Goal: Transaction & Acquisition: Purchase product/service

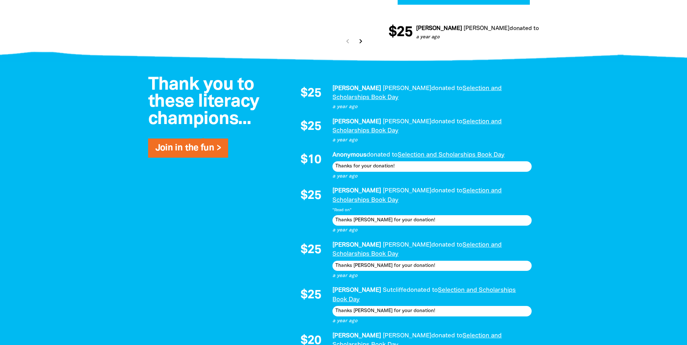
scroll to position [470, 0]
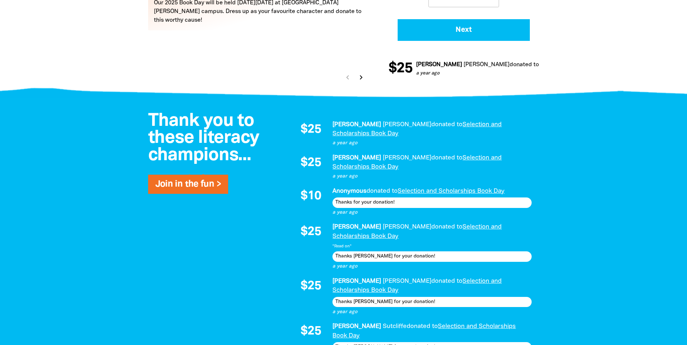
click at [361, 73] on icon "chevron_right" at bounding box center [360, 77] width 9 height 9
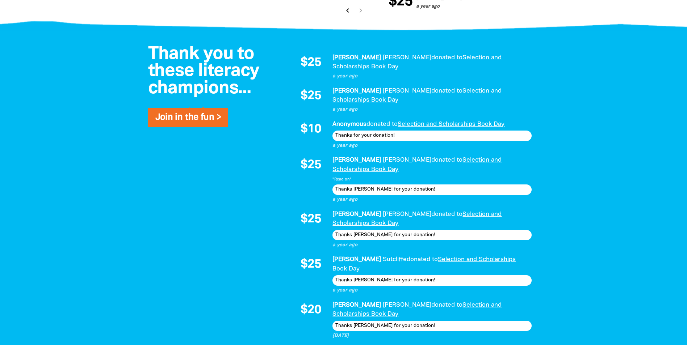
scroll to position [420, 0]
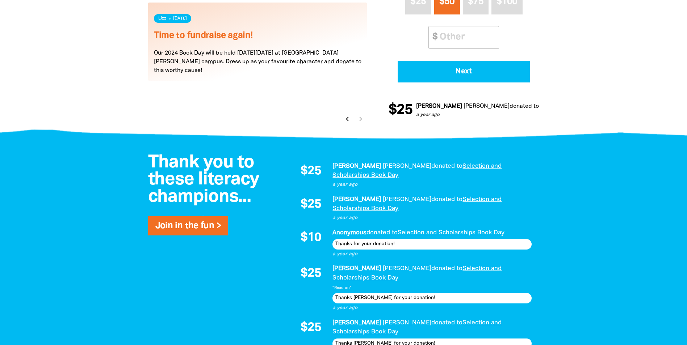
click at [345, 121] on icon "chevron_left" at bounding box center [347, 119] width 9 height 9
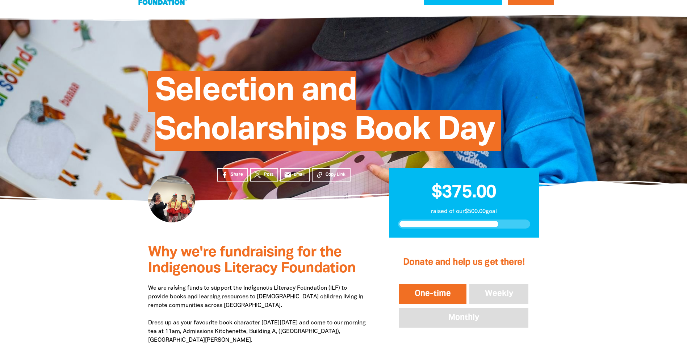
scroll to position [203, 0]
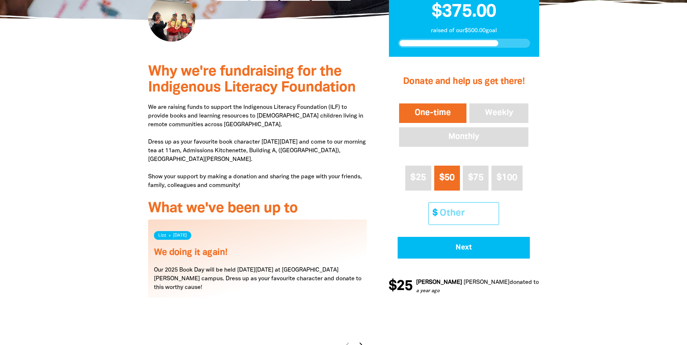
click at [456, 206] on input "Other Amount" at bounding box center [466, 214] width 64 height 22
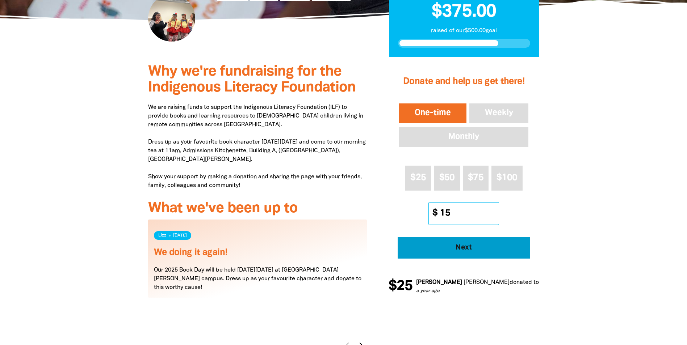
type input "15"
click at [442, 237] on button "Next" at bounding box center [463, 248] width 132 height 22
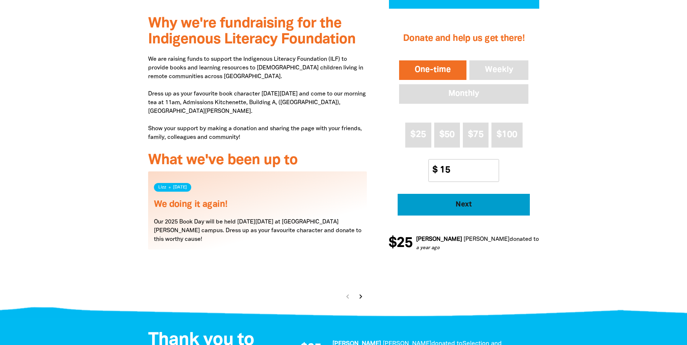
select select "AU"
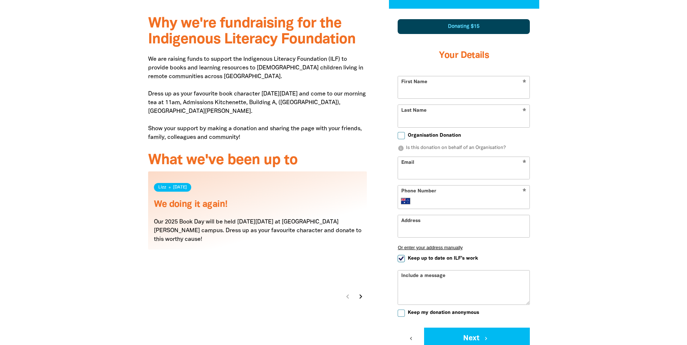
click at [400, 259] on input "Keep up to date on ILF's work" at bounding box center [400, 258] width 7 height 7
checkbox input "false"
click at [429, 170] on input "Email" at bounding box center [463, 168] width 131 height 22
click at [429, 169] on input "Email" at bounding box center [463, 168] width 131 height 22
click at [376, 206] on div "Why we're fundraising for the Indigenous Literacy Foundation We are raising fun…" at bounding box center [257, 206] width 241 height 394
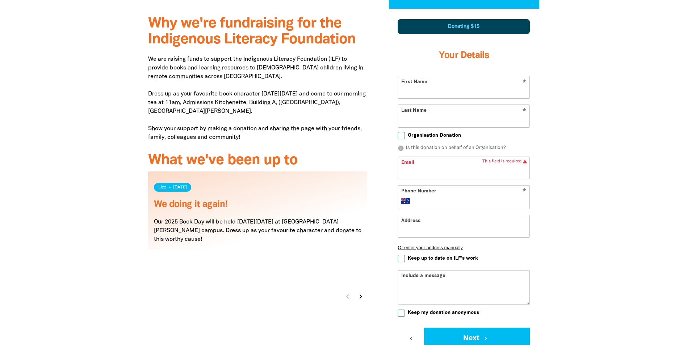
drag, startPoint x: 480, startPoint y: 196, endPoint x: 485, endPoint y: 197, distance: 5.3
click at [480, 196] on div "* Phone Number International [GEOGRAPHIC_DATA] [GEOGRAPHIC_DATA] [GEOGRAPHIC_DA…" at bounding box center [463, 197] width 132 height 24
drag, startPoint x: 425, startPoint y: 119, endPoint x: 431, endPoint y: 103, distance: 17.5
click at [425, 119] on input "Last Name" at bounding box center [463, 116] width 131 height 22
click at [428, 86] on input "First Name" at bounding box center [463, 87] width 131 height 22
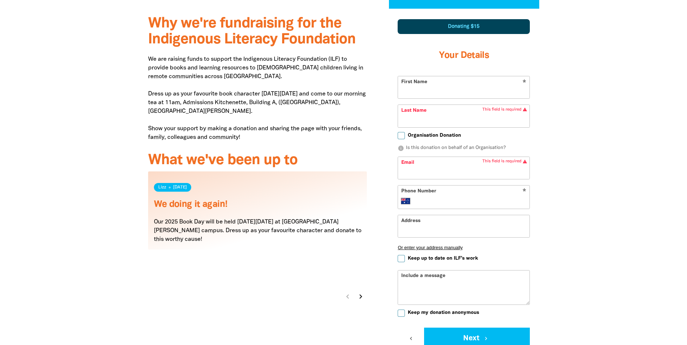
click at [428, 226] on input "Address" at bounding box center [463, 226] width 131 height 22
